Goal: Task Accomplishment & Management: Use online tool/utility

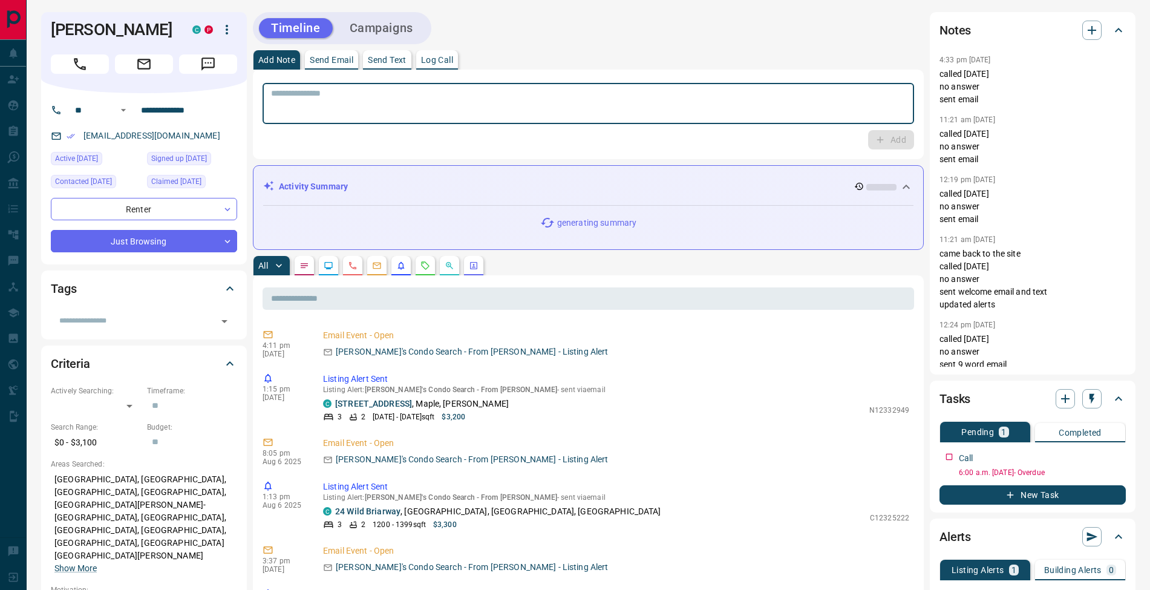
click at [603, 89] on textarea at bounding box center [588, 103] width 634 height 31
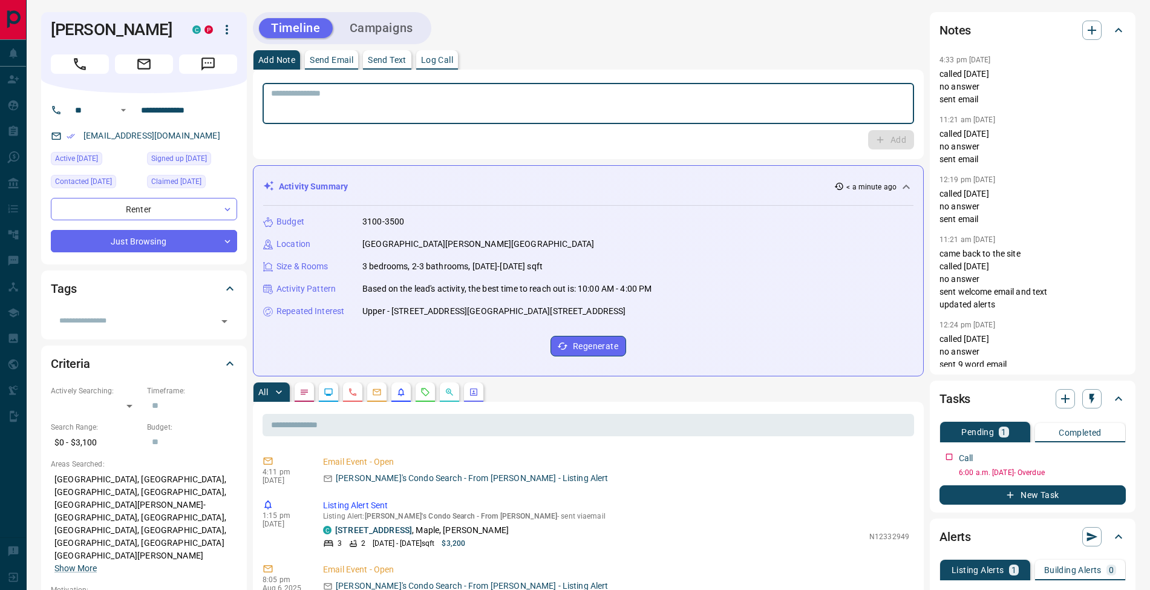
click at [318, 93] on textarea at bounding box center [588, 103] width 634 height 31
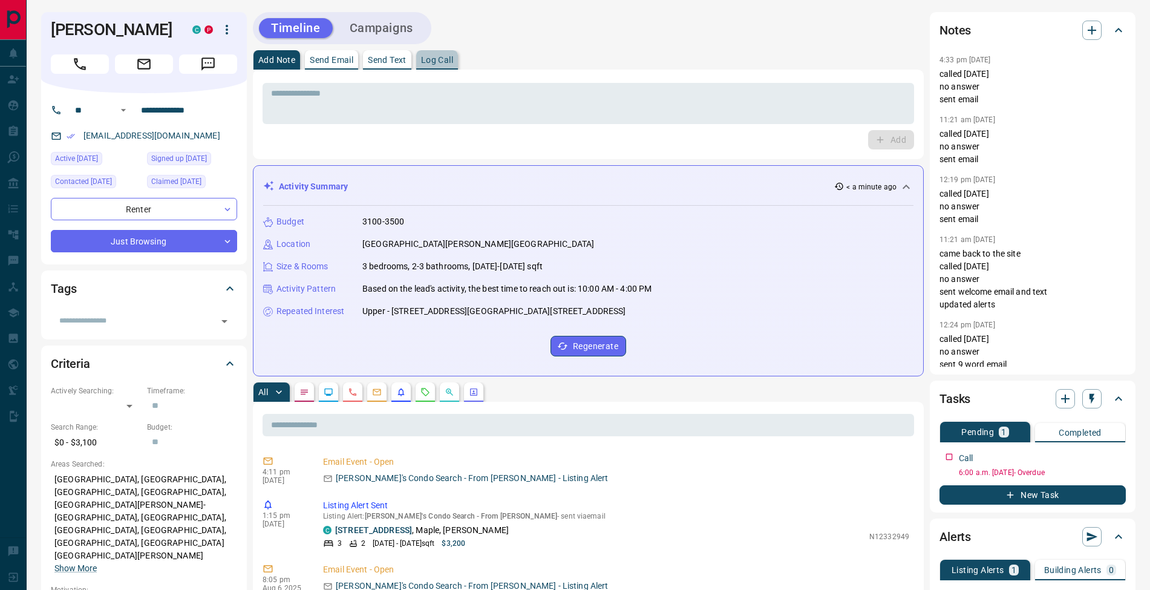
click at [452, 53] on button "Log Call" at bounding box center [437, 59] width 42 height 19
click at [893, 145] on button "Log Call" at bounding box center [890, 139] width 48 height 19
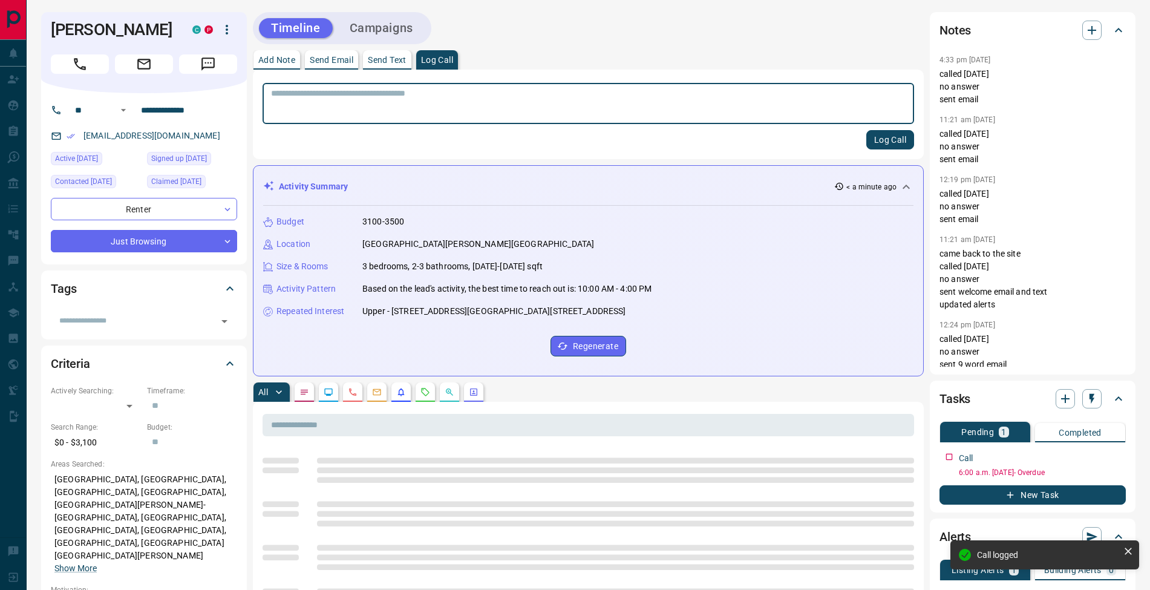
click at [277, 60] on p "Add Note" at bounding box center [276, 60] width 37 height 8
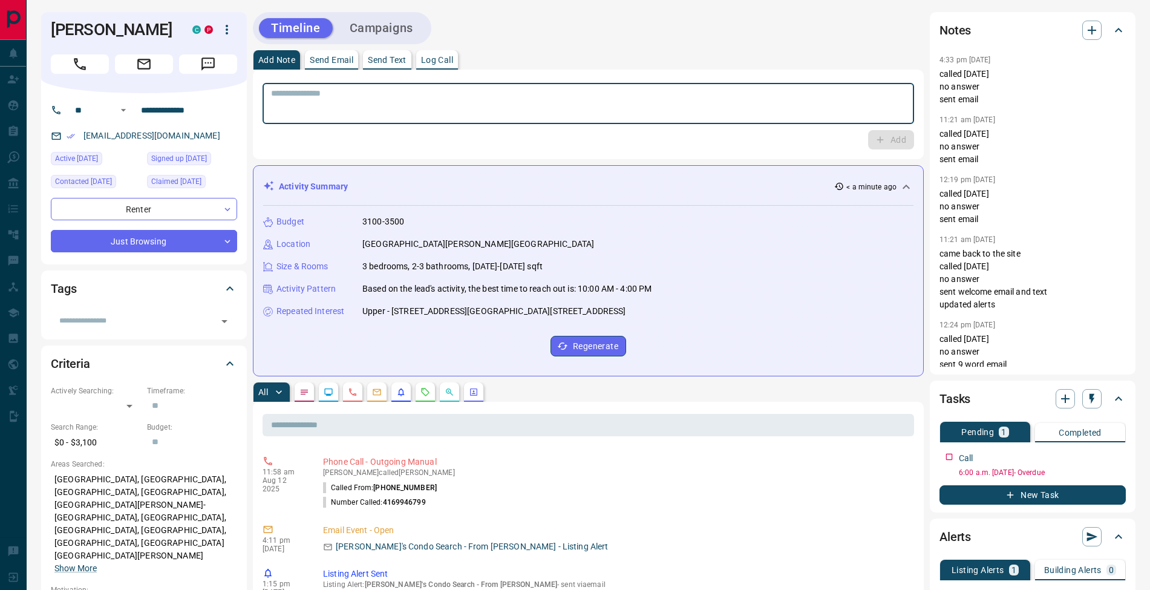
click at [396, 107] on textarea at bounding box center [588, 103] width 634 height 31
click at [273, 104] on textarea "**********" at bounding box center [588, 103] width 634 height 31
type textarea "**********"
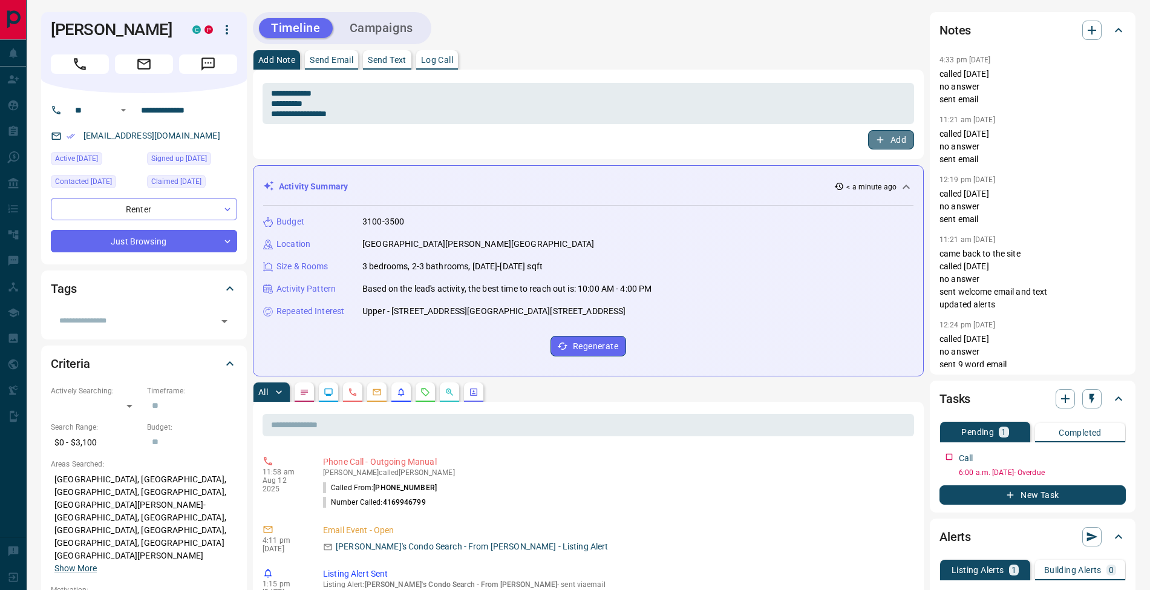
click at [889, 143] on button "Add" at bounding box center [891, 139] width 46 height 19
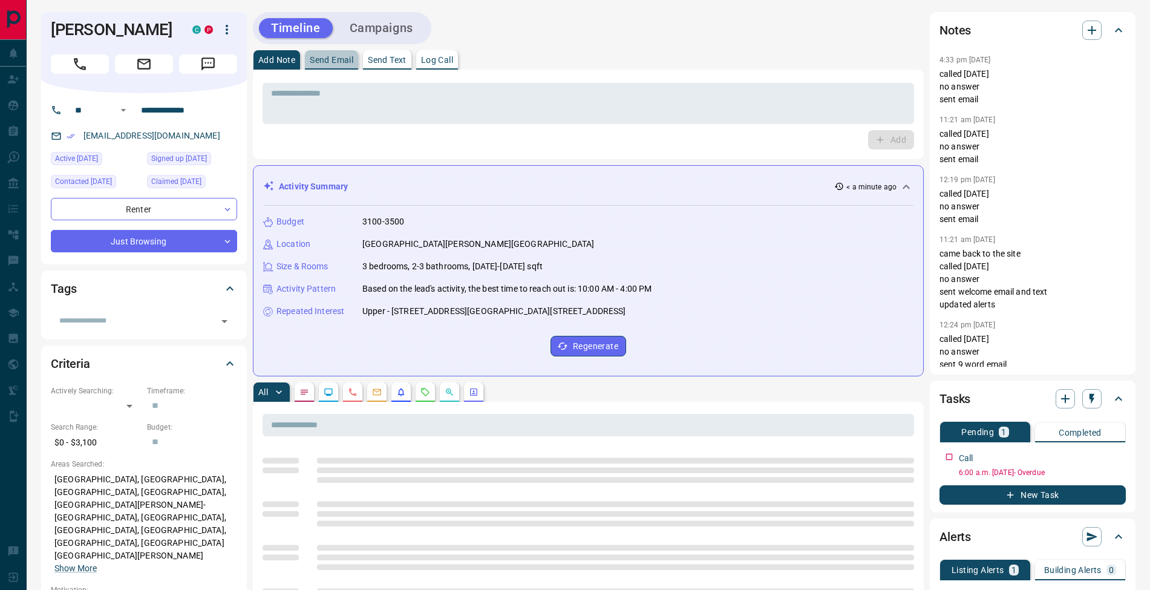
click at [328, 59] on p "Send Email" at bounding box center [332, 60] width 44 height 8
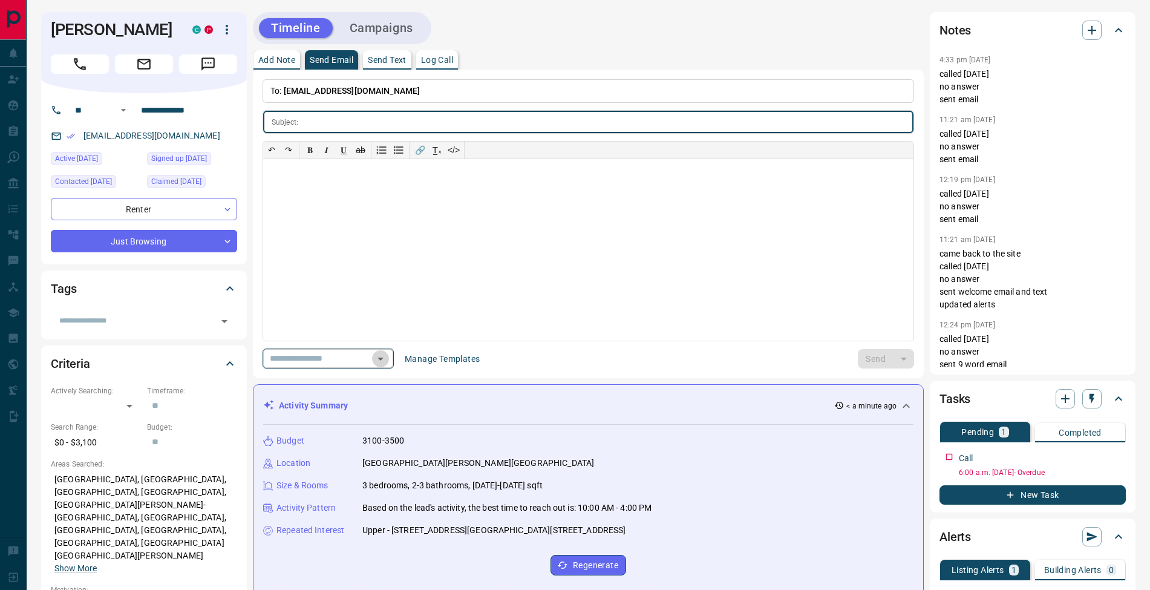
click at [388, 360] on icon "Open" at bounding box center [380, 358] width 15 height 15
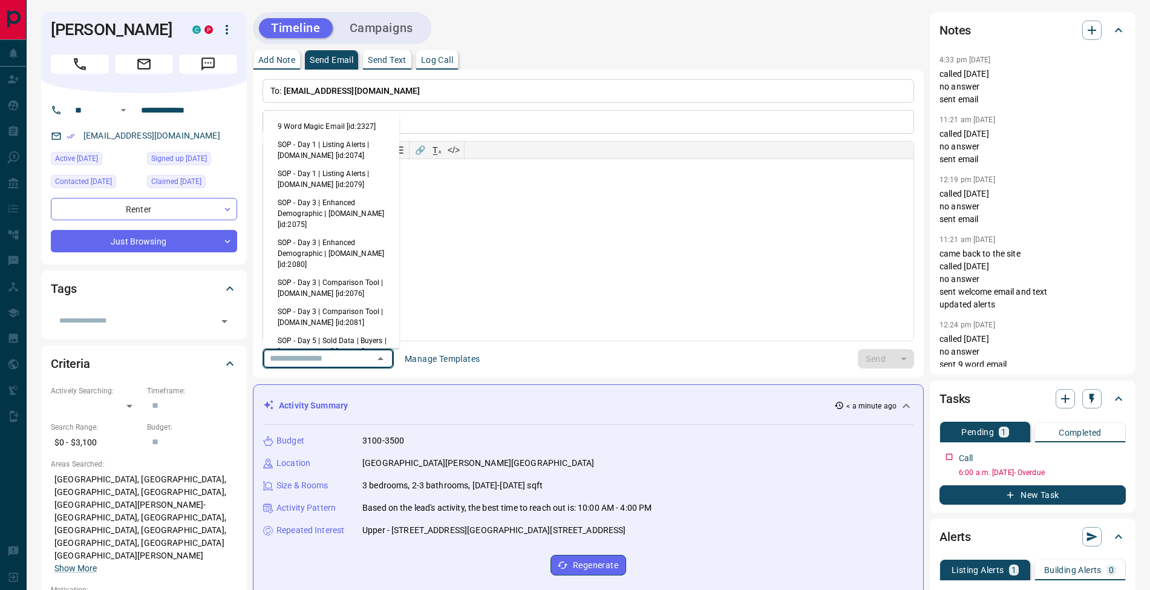
click at [325, 122] on li "9 Word Magic Email [id:2327]" at bounding box center [331, 126] width 136 height 18
type input "******"
type input "**********"
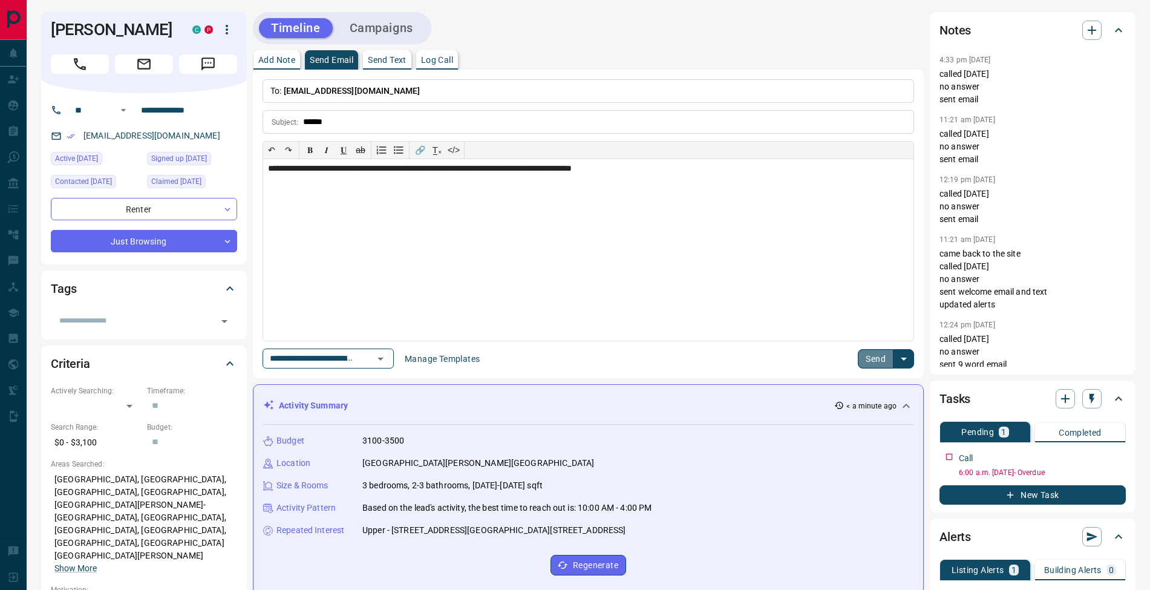
click at [880, 363] on button "Send" at bounding box center [876, 358] width 36 height 19
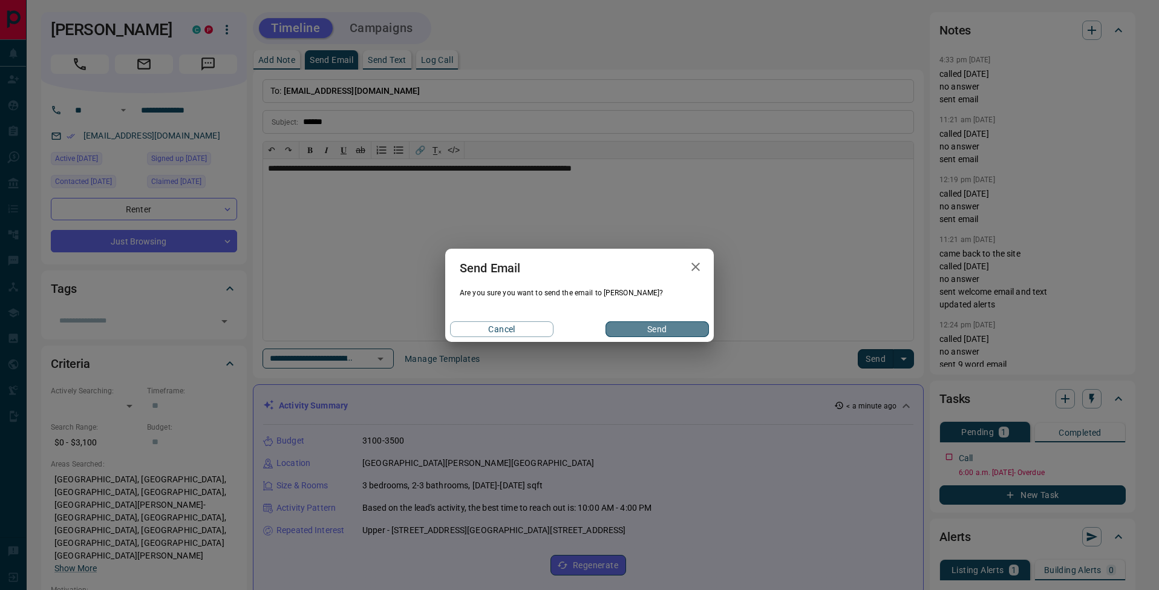
click at [686, 334] on button "Send" at bounding box center [656, 329] width 103 height 16
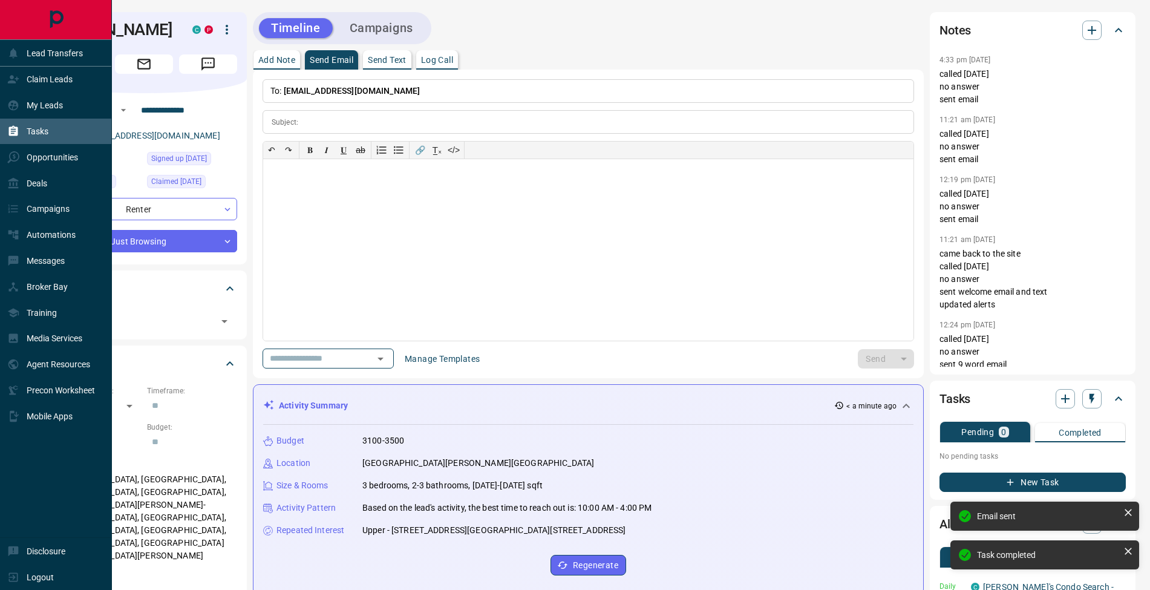
click at [19, 135] on div "Tasks" at bounding box center [27, 132] width 41 height 20
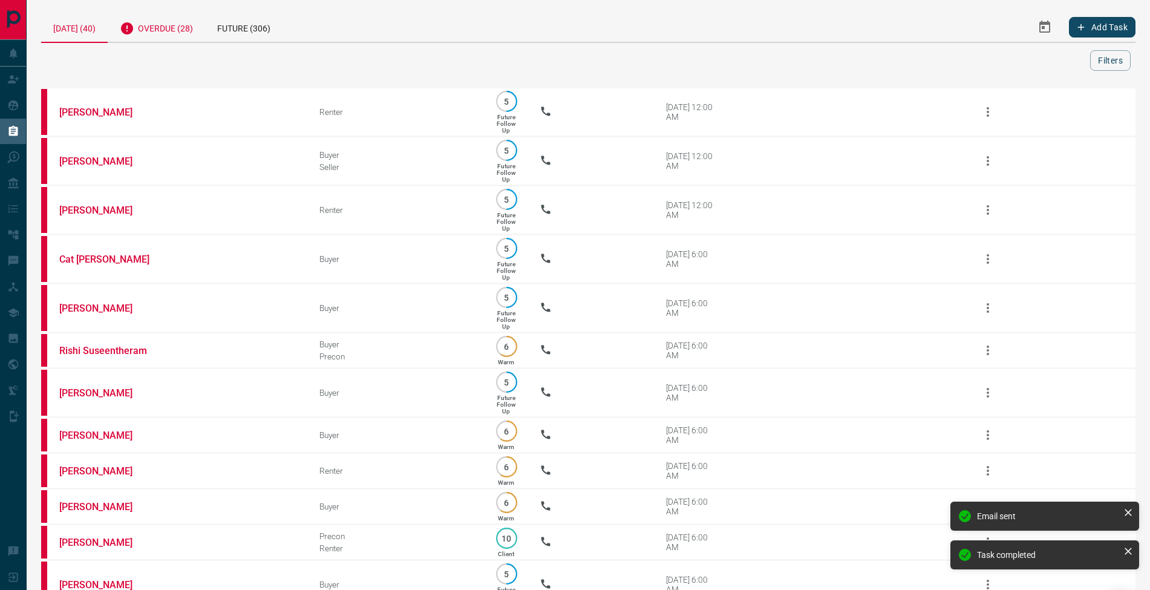
click at [153, 39] on div "Overdue (28)" at bounding box center [156, 27] width 97 height 30
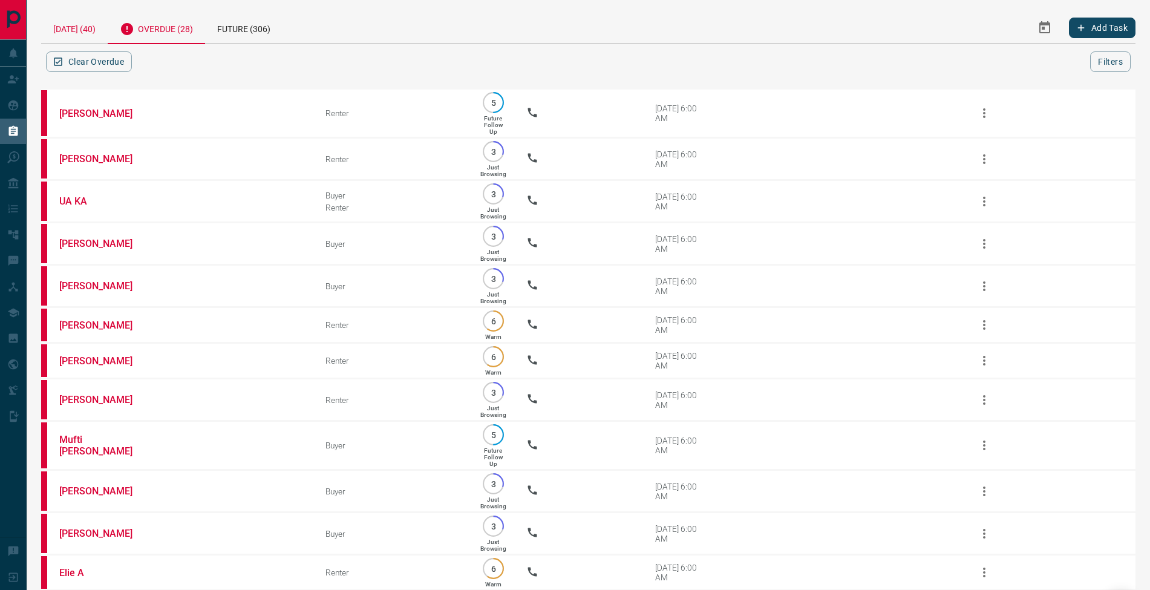
click at [93, 38] on div "[DATE] (40)" at bounding box center [74, 27] width 67 height 31
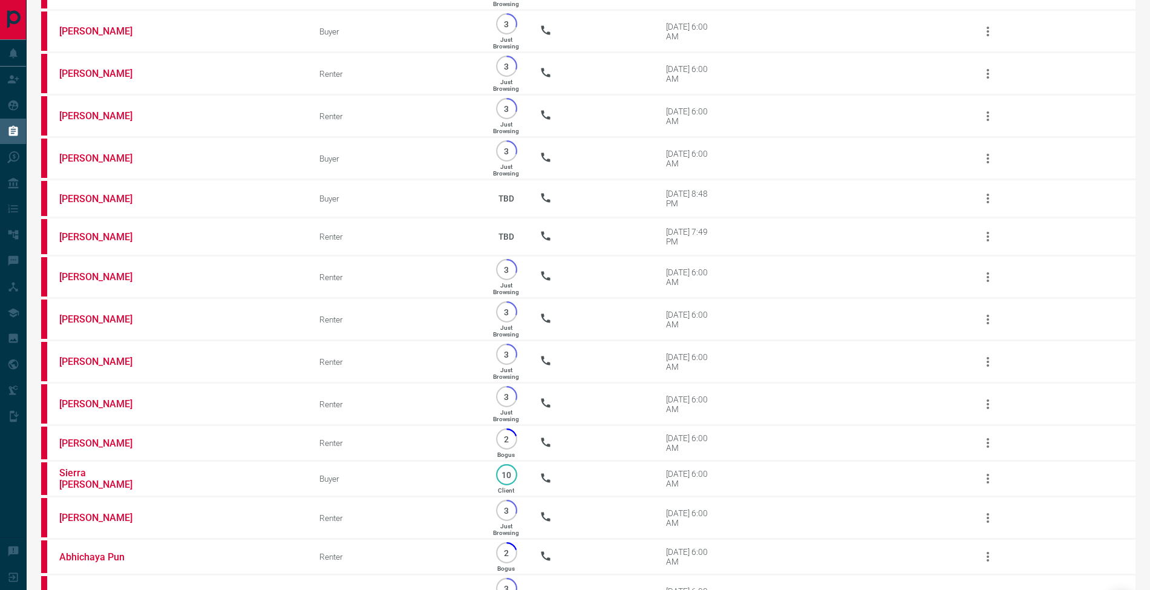
scroll to position [1274, 0]
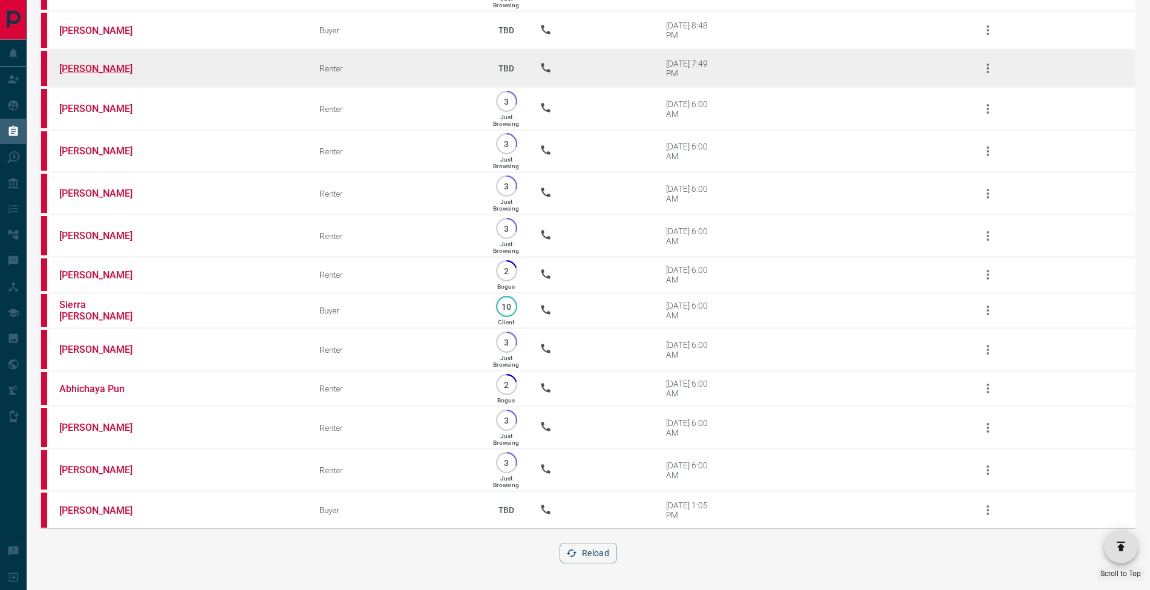
click at [103, 63] on link "[PERSON_NAME]" at bounding box center [104, 68] width 91 height 11
